Goal: Task Accomplishment & Management: Complete application form

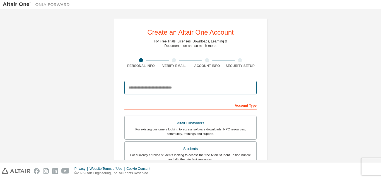
click at [141, 88] on input "email" at bounding box center [190, 87] width 132 height 13
type input "**********"
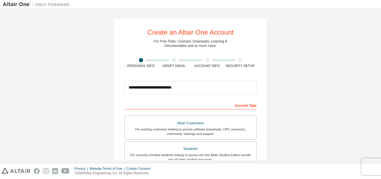
type input "******"
type input "********"
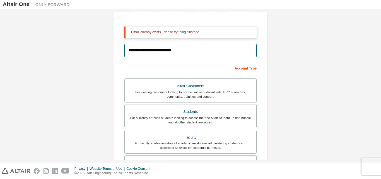
scroll to position [55, 0]
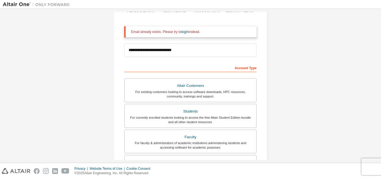
click at [252, 67] on div "Account Type" at bounding box center [190, 67] width 132 height 9
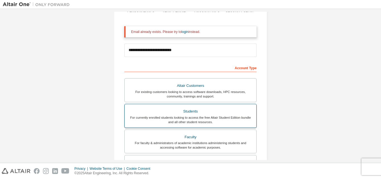
click at [200, 122] on div "For currently enrolled students looking to access the free Altair Student Editi…" at bounding box center [190, 119] width 125 height 9
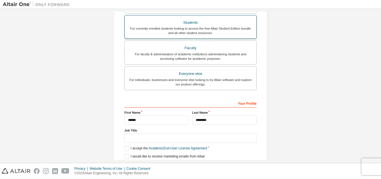
scroll to position [179, 0]
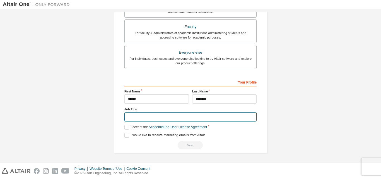
click at [164, 115] on input "text" at bounding box center [190, 116] width 132 height 9
type input "*******"
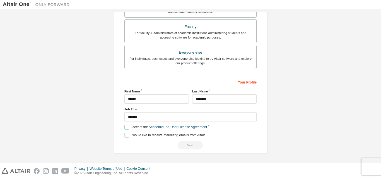
click at [128, 127] on label "I accept the Academic End-User License Agreement" at bounding box center [165, 127] width 83 height 5
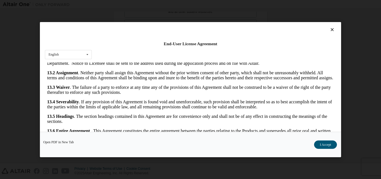
scroll to position [18, 0]
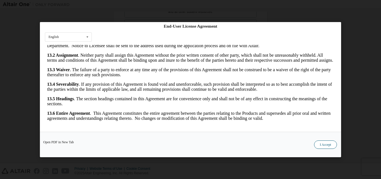
click at [325, 144] on button "I Accept" at bounding box center [325, 144] width 23 height 8
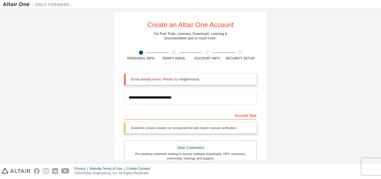
scroll to position [0, 0]
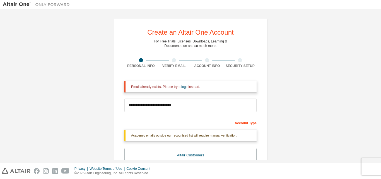
click at [175, 64] on div "Verify Email" at bounding box center [174, 66] width 33 height 4
click at [175, 63] on div "Verify Email" at bounding box center [174, 63] width 33 height 10
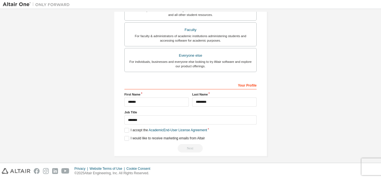
scroll to position [179, 0]
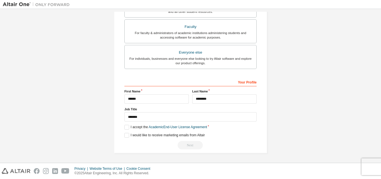
click at [184, 143] on div "Next" at bounding box center [190, 145] width 132 height 8
click at [131, 137] on label "I would like to receive marketing emails from Altair" at bounding box center [164, 135] width 80 height 5
click at [130, 134] on label "I would like to receive marketing emails from Altair" at bounding box center [164, 135] width 80 height 5
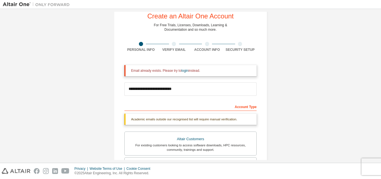
scroll to position [0, 0]
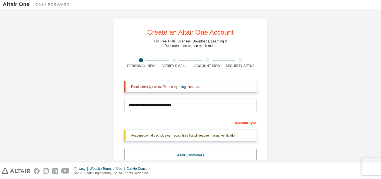
click at [172, 66] on div "Verify Email" at bounding box center [174, 66] width 33 height 4
click at [166, 66] on div "Verify Email" at bounding box center [174, 66] width 33 height 4
click at [180, 63] on div "Verify Email" at bounding box center [174, 63] width 33 height 10
click at [236, 62] on div "Security Setup" at bounding box center [240, 63] width 33 height 10
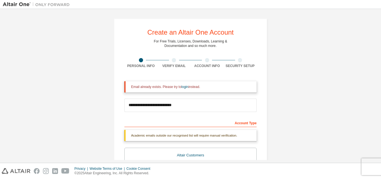
click at [236, 62] on div "Security Setup" at bounding box center [240, 63] width 33 height 10
